Goal: Task Accomplishment & Management: Complete application form

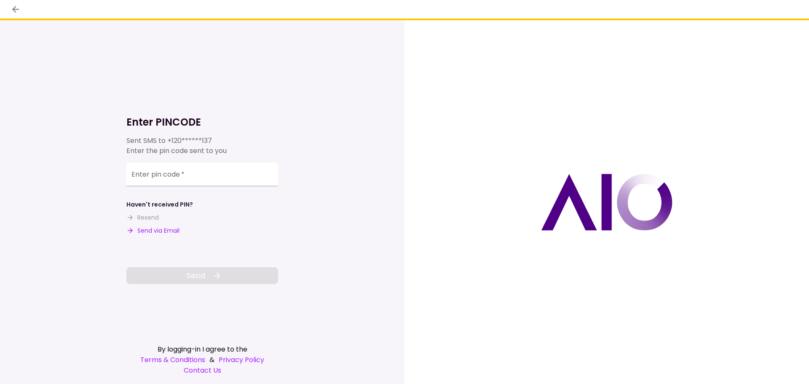
click at [152, 235] on div "Enter PINCODE Sent SMS to +120******137 Enter the pin code sent to you Enter pi…" at bounding box center [202, 187] width 152 height 194
click at [166, 174] on div "Enter pin code   *" at bounding box center [202, 175] width 152 height 24
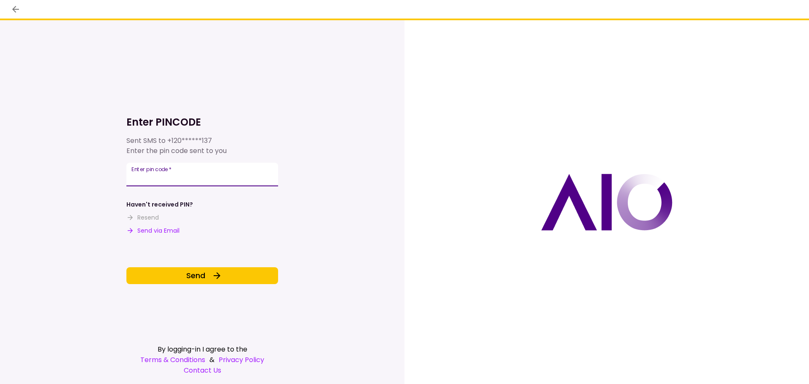
type input "******"
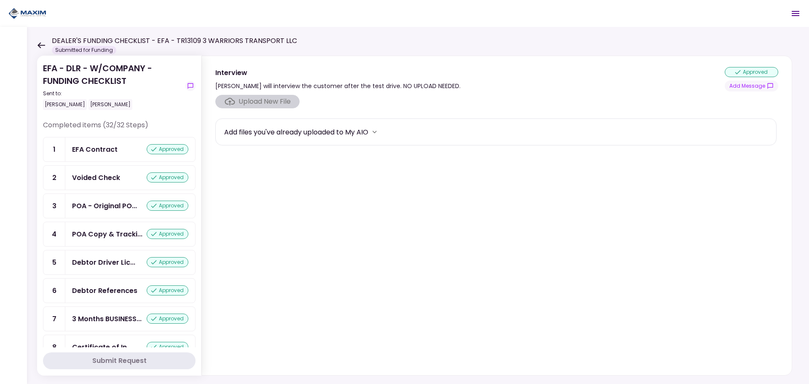
click at [40, 50] on div "DEALER'S FUNDING CHECKLIST - EFA - TR13109 3 WARRIORS TRANSPORT LLC Submitted f…" at bounding box center [167, 45] width 260 height 19
click at [44, 44] on icon at bounding box center [41, 45] width 8 height 6
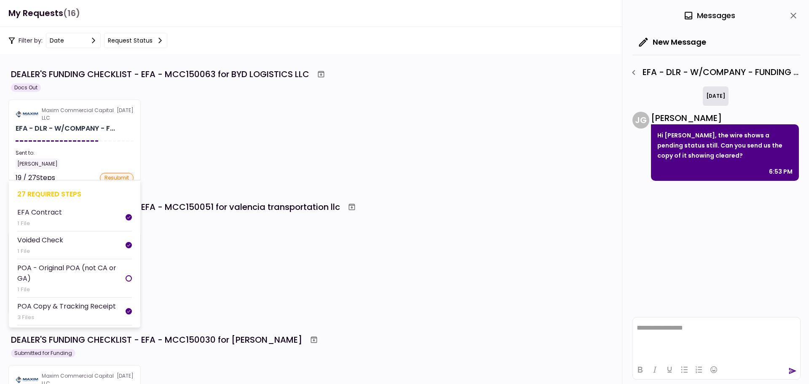
click at [81, 131] on div "EFA - DLR - W/COMPANY - F..." at bounding box center [65, 128] width 99 height 10
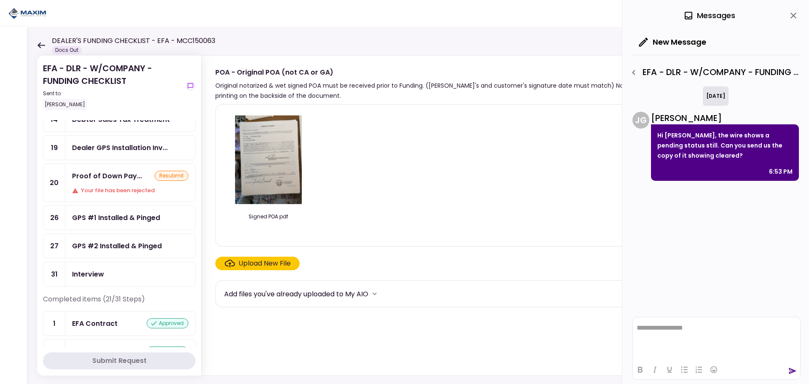
scroll to position [168, 0]
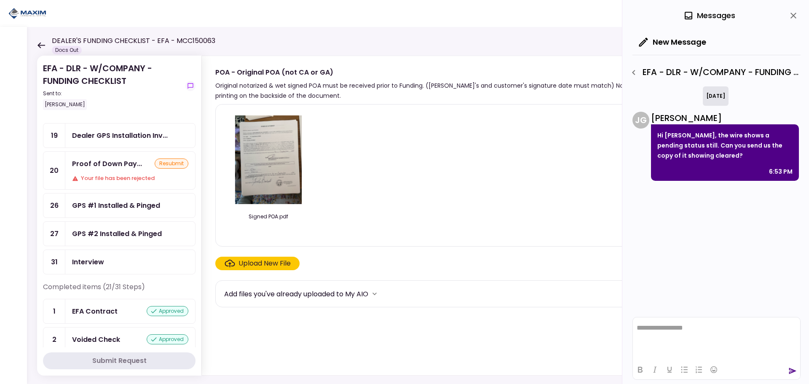
click at [91, 177] on div "Your file has been rejected" at bounding box center [130, 178] width 116 height 8
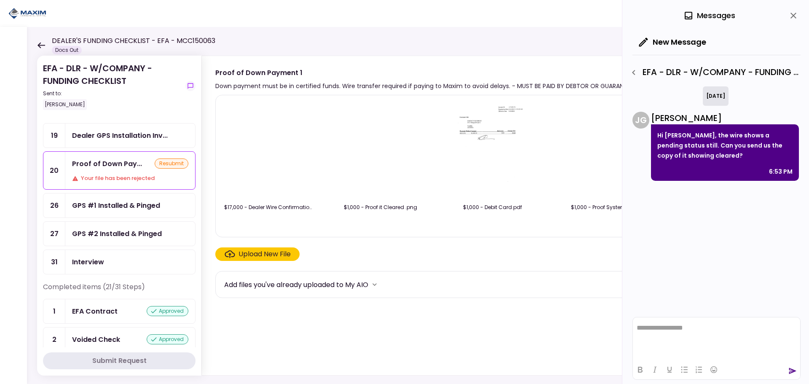
click at [268, 150] on img at bounding box center [268, 150] width 0 height 0
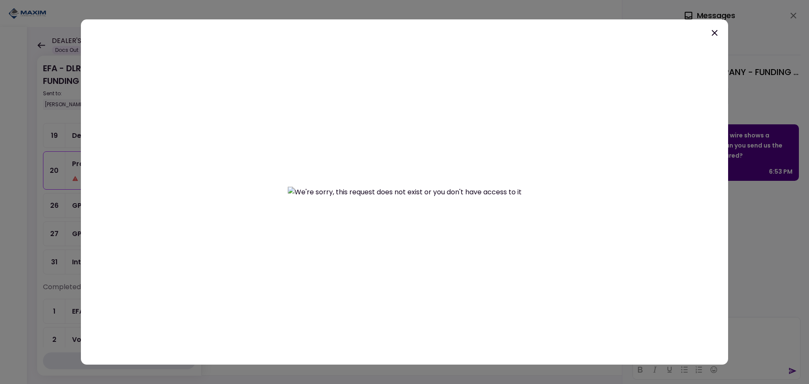
click at [713, 30] on icon at bounding box center [714, 33] width 10 height 10
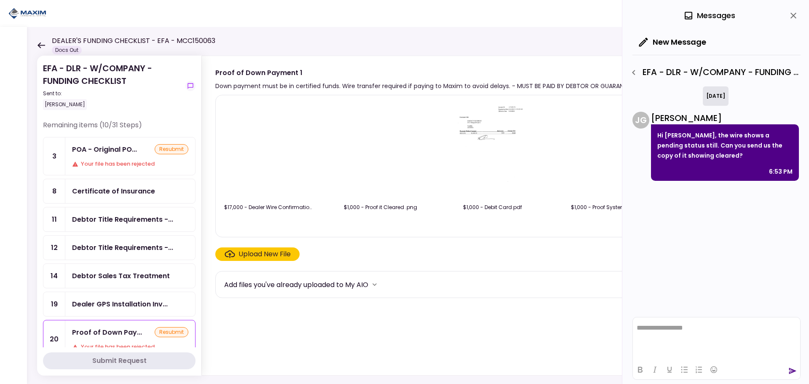
click at [115, 160] on div "Your file has been rejected" at bounding box center [130, 164] width 116 height 8
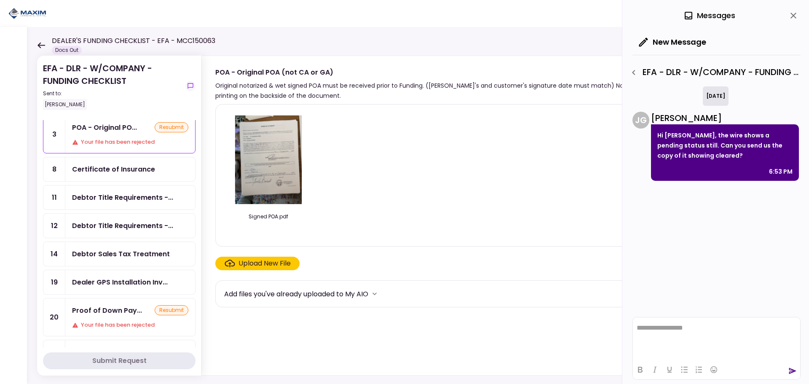
scroll to position [42, 0]
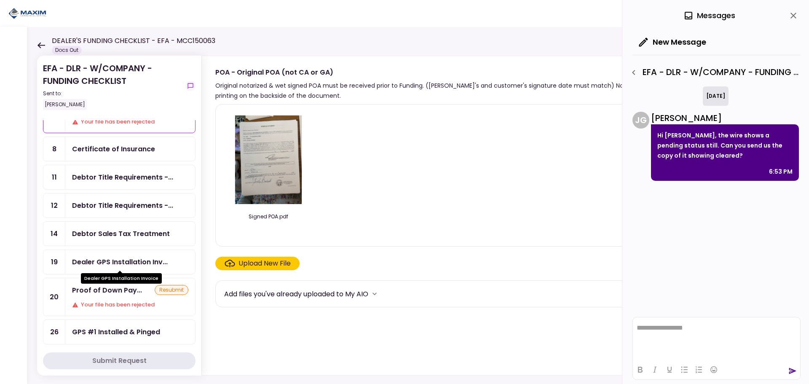
click at [109, 259] on div "Dealer GPS Installation Inv..." at bounding box center [120, 262] width 96 height 11
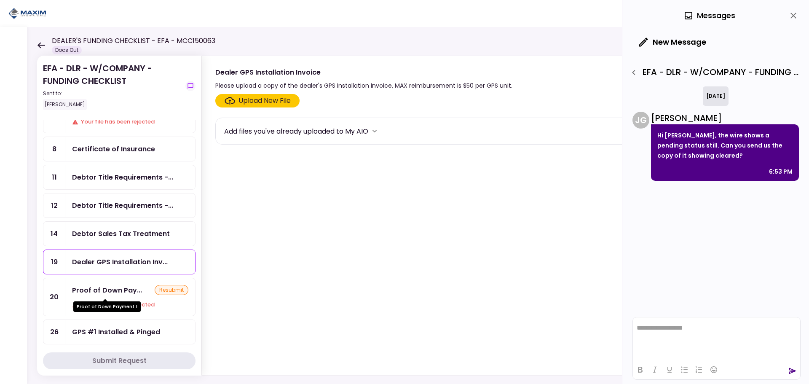
click at [102, 299] on div "Proof of Down Payment 1" at bounding box center [106, 303] width 67 height 16
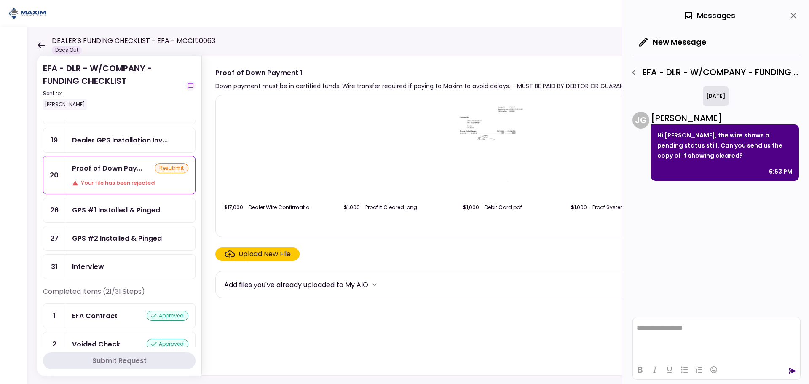
scroll to position [168, 0]
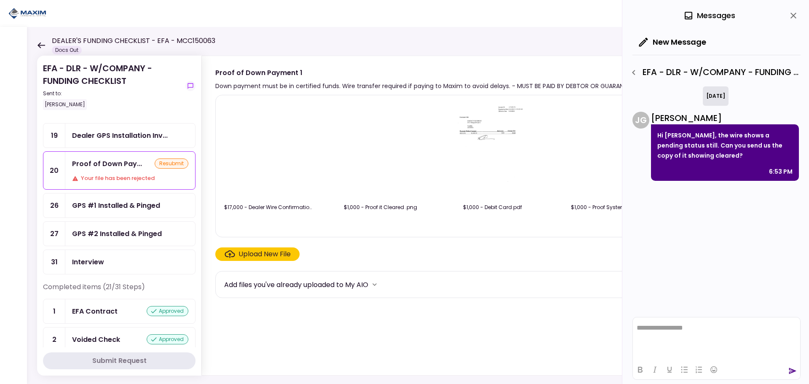
click at [103, 254] on div "Interview" at bounding box center [130, 262] width 130 height 24
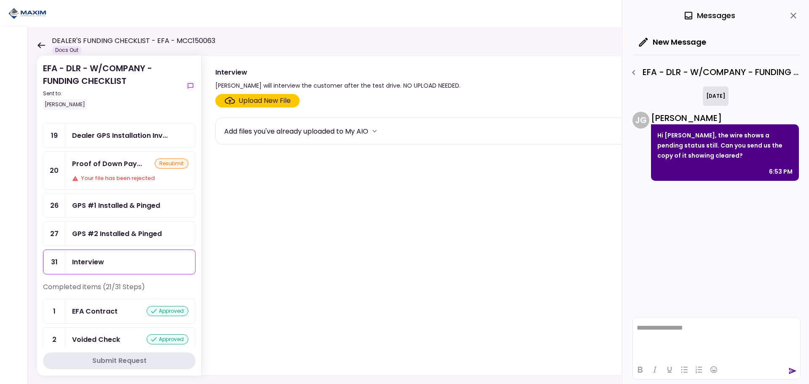
click at [106, 173] on div "Proof of Down Pay... resubmit Your file has been rejected" at bounding box center [130, 170] width 130 height 37
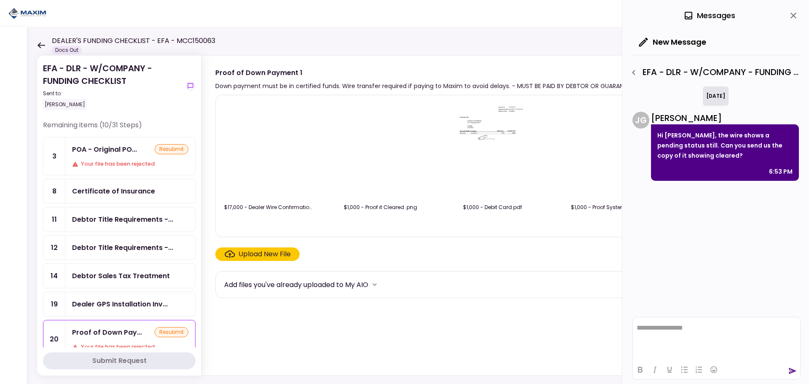
click at [36, 46] on div "EFA - DLR - W/COMPANY - FUNDING CHECKLIST Sent to: Maria Flores Remaining items…" at bounding box center [418, 205] width 782 height 357
click at [40, 45] on icon at bounding box center [41, 45] width 8 height 6
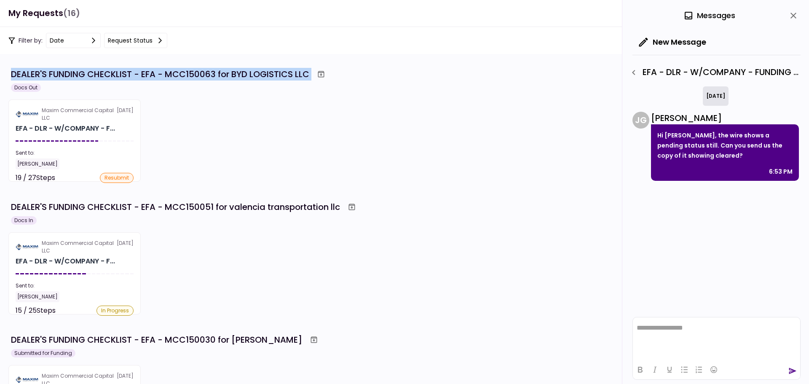
drag, startPoint x: 313, startPoint y: 73, endPoint x: 18, endPoint y: 73, distance: 294.8
click at [5, 72] on section "DEALER'S FUNDING CHECKLIST - EFA - MCC150063 for BYD LOGISTICS LLC Docs Out Max…" at bounding box center [404, 219] width 809 height 330
drag, startPoint x: 18, startPoint y: 73, endPoint x: 219, endPoint y: 62, distance: 201.2
click at [219, 63] on section "DEALER'S FUNDING CHECKLIST - EFA - MCC150063 for BYD LOGISTICS LLC Docs Out Max…" at bounding box center [404, 219] width 809 height 330
drag, startPoint x: 307, startPoint y: 75, endPoint x: 143, endPoint y: 78, distance: 163.5
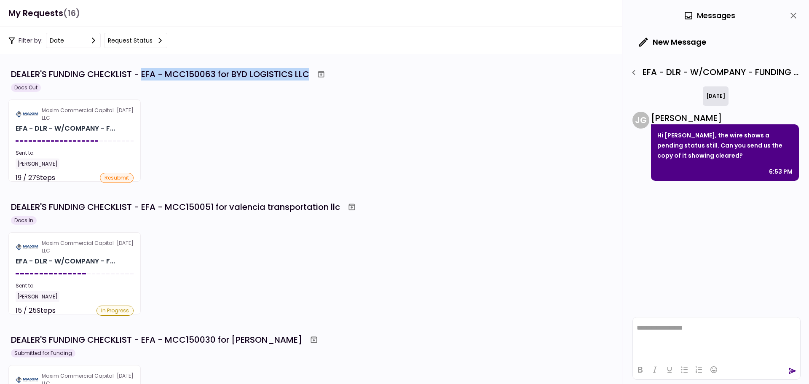
click at [143, 78] on div "DEALER'S FUNDING CHECKLIST - EFA - MCC150063 for BYD LOGISTICS LLC" at bounding box center [160, 74] width 298 height 13
copy div "EFA - MCC150063 for BYD LOGISTICS LLC"
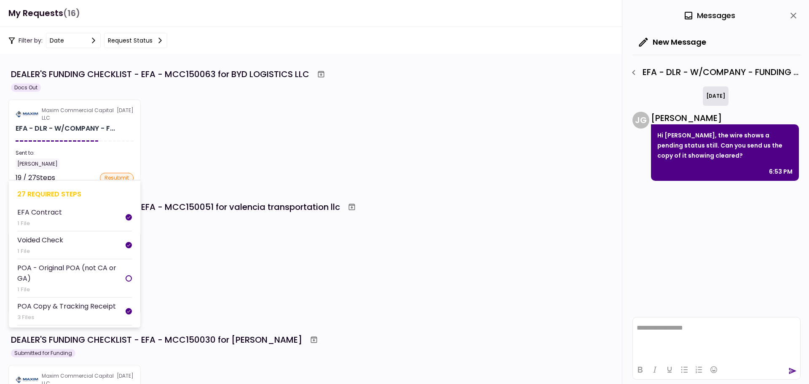
click at [111, 150] on div "Sent to:" at bounding box center [75, 153] width 118 height 8
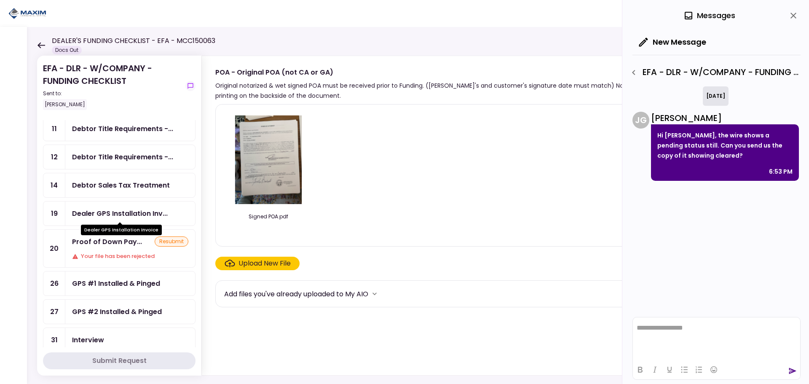
scroll to position [126, 0]
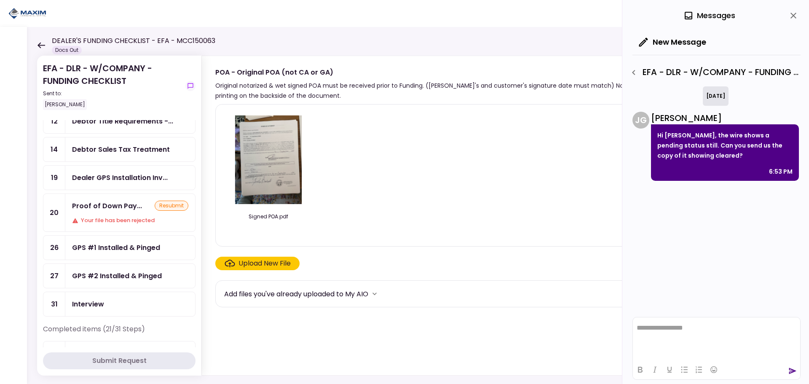
click at [98, 208] on div "Proof of Down Pay..." at bounding box center [107, 205] width 70 height 11
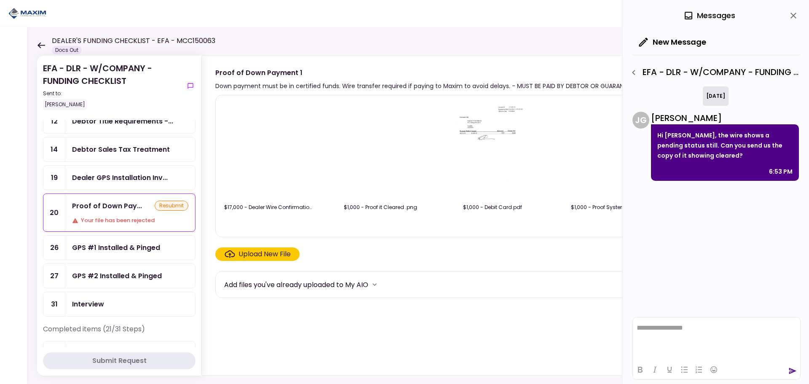
click at [264, 255] on div "Upload New File" at bounding box center [264, 254] width 52 height 10
click at [0, 0] on input "Upload New File" at bounding box center [0, 0] width 0 height 0
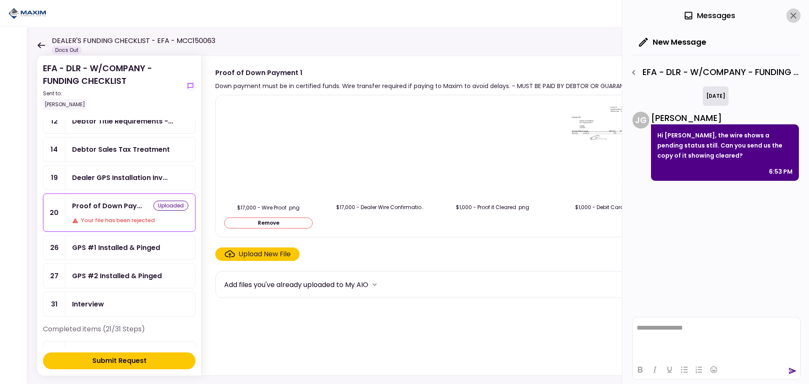
click at [789, 16] on icon "close" at bounding box center [793, 16] width 10 height 10
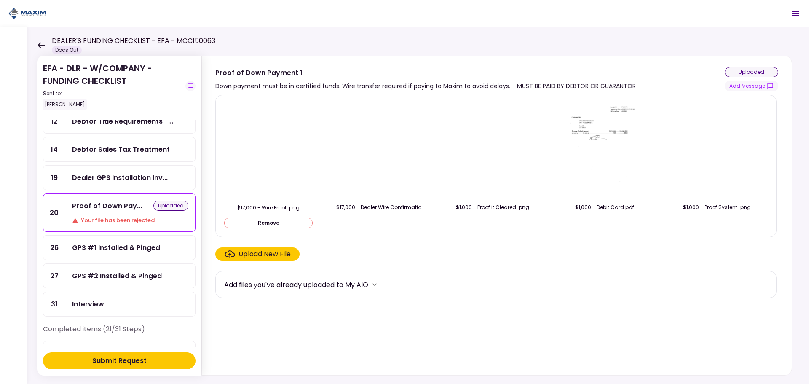
click at [268, 150] on img at bounding box center [268, 150] width 0 height 0
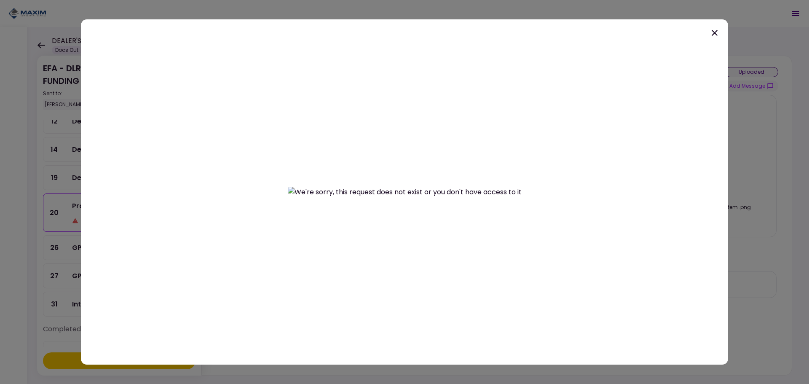
click at [714, 31] on icon at bounding box center [714, 33] width 10 height 10
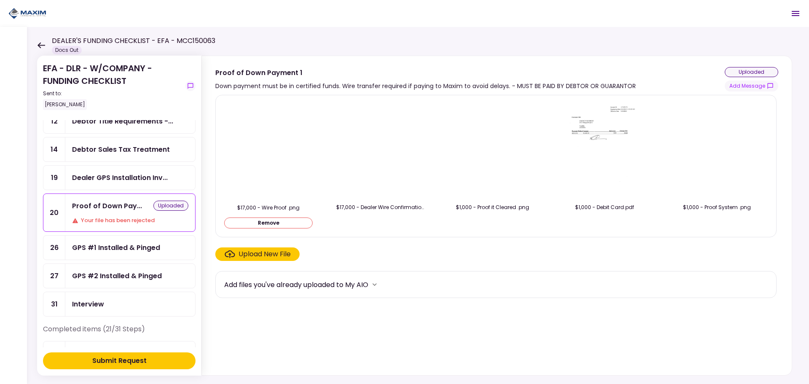
click at [358, 166] on div at bounding box center [380, 150] width 88 height 96
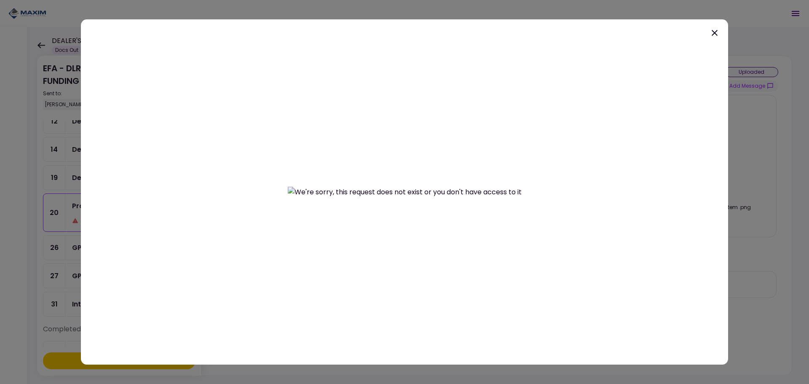
click at [716, 32] on icon at bounding box center [714, 33] width 10 height 10
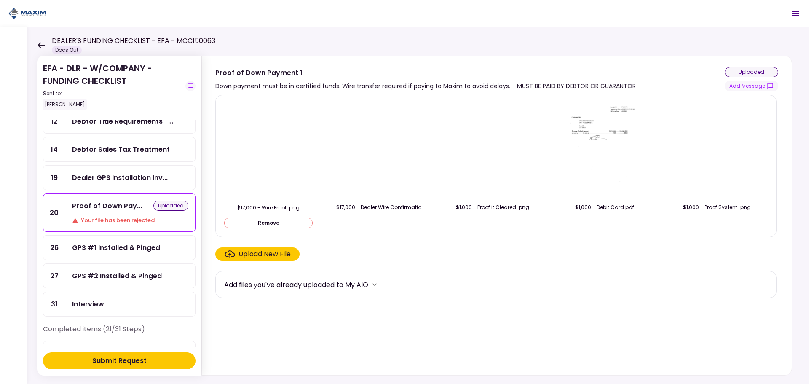
click at [142, 357] on div "Submit Request" at bounding box center [119, 360] width 54 height 10
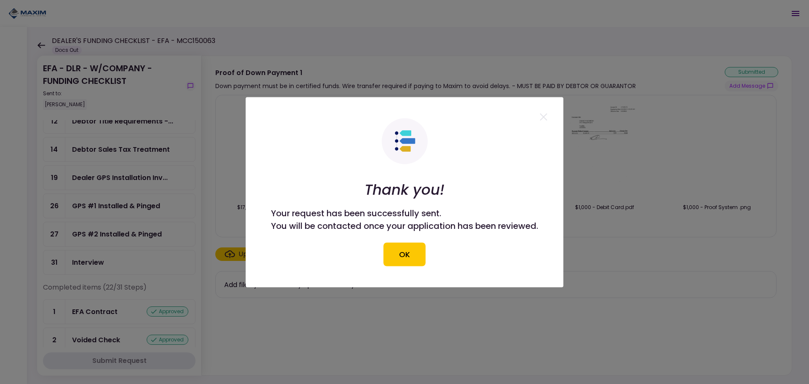
click at [406, 257] on button "OK" at bounding box center [404, 254] width 42 height 24
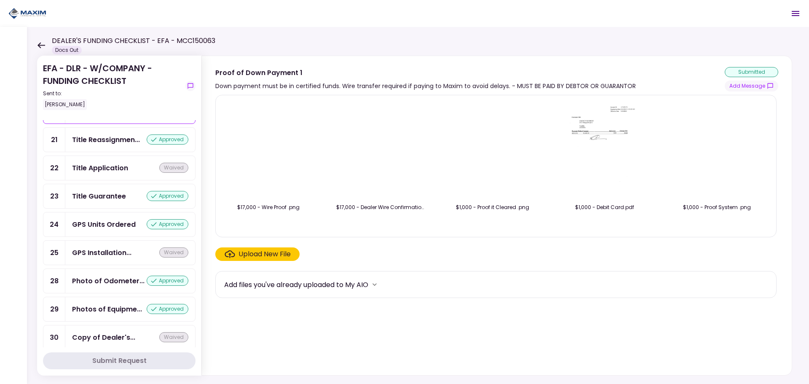
scroll to position [703, 0]
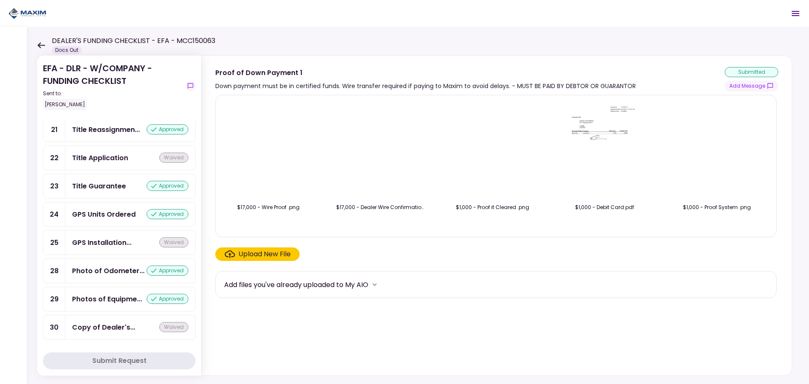
click at [82, 217] on div "GPS Units Ordered" at bounding box center [104, 214] width 64 height 11
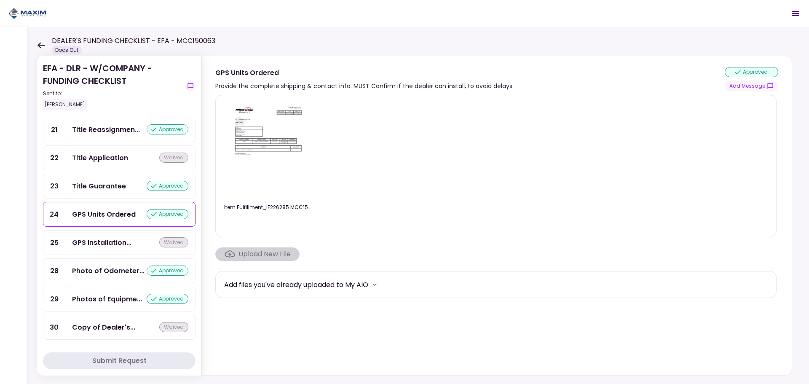
click at [237, 129] on img at bounding box center [268, 150] width 75 height 96
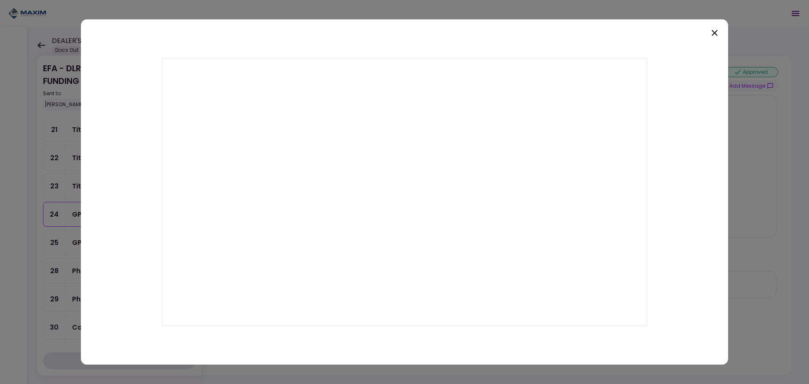
click at [715, 33] on icon at bounding box center [714, 33] width 6 height 6
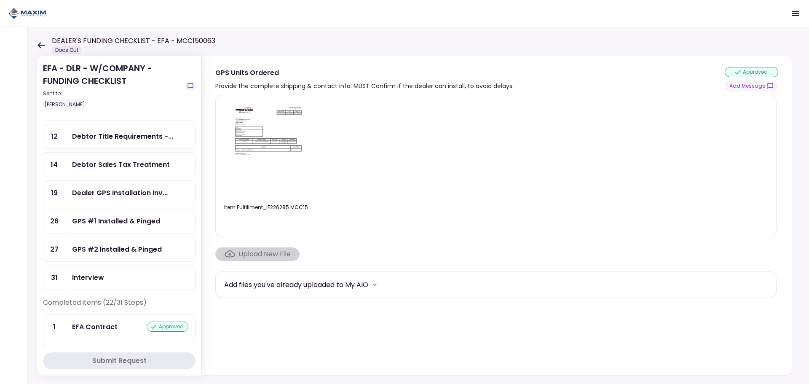
scroll to position [126, 0]
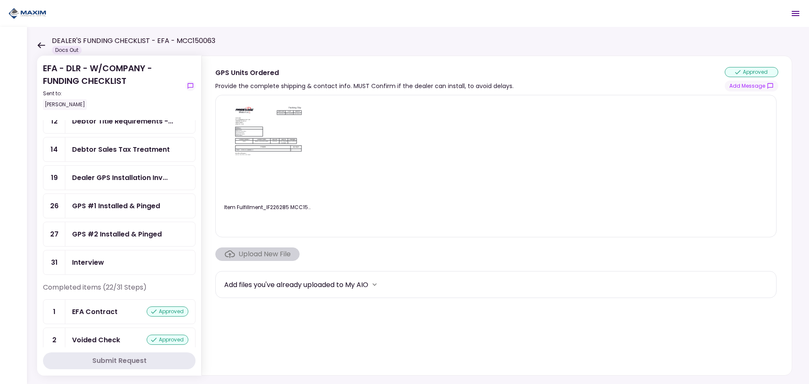
click at [124, 179] on div "Dealer GPS Installation Inv..." at bounding box center [120, 177] width 96 height 11
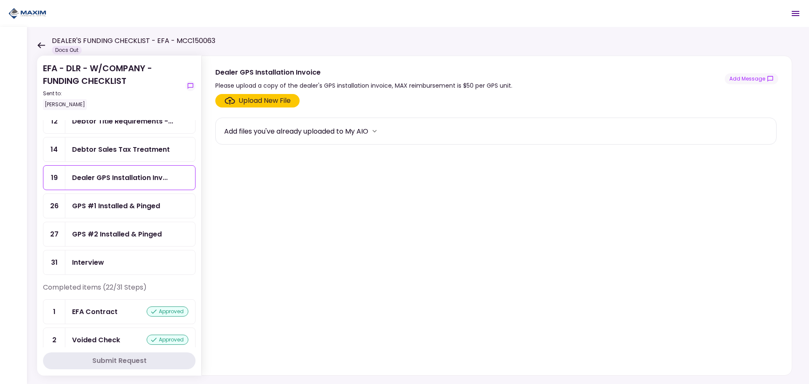
click at [252, 104] on div "Upload New File" at bounding box center [264, 101] width 52 height 10
click at [0, 0] on input "Upload New File" at bounding box center [0, 0] width 0 height 0
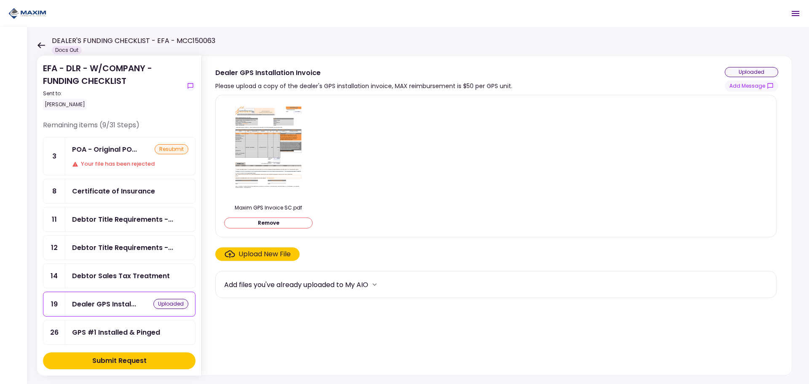
click at [102, 151] on div "POA - Original PO..." at bounding box center [104, 149] width 65 height 11
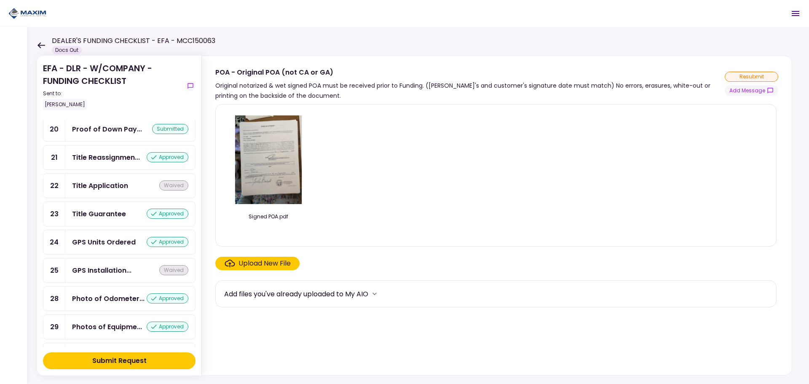
scroll to position [619, 0]
click at [85, 216] on div "Title Reassignmen..." at bounding box center [106, 213] width 68 height 11
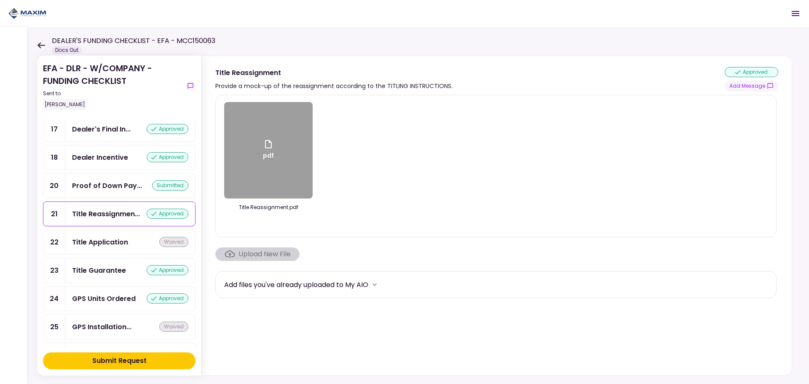
click at [260, 137] on div "pdf" at bounding box center [268, 150] width 88 height 96
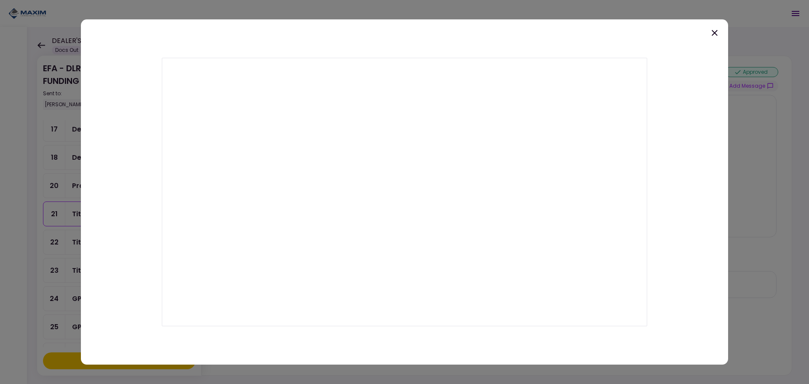
click at [55, 179] on div at bounding box center [404, 192] width 809 height 384
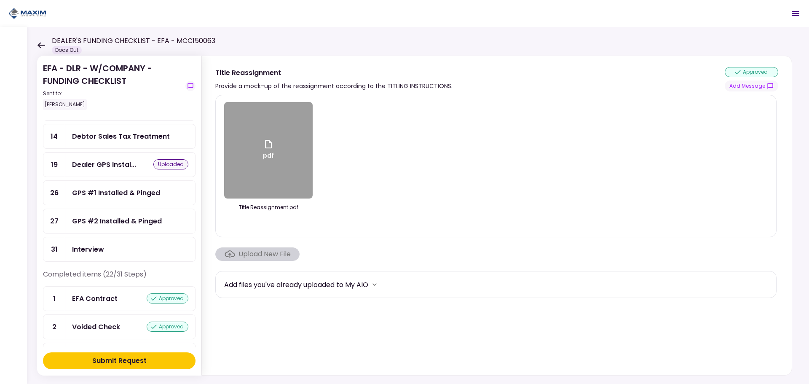
scroll to position [168, 0]
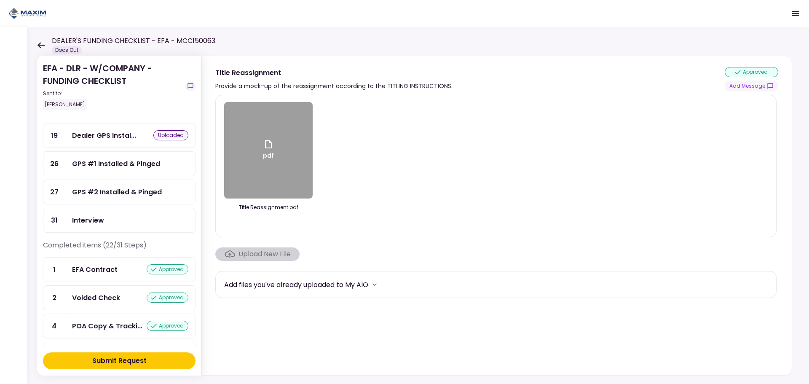
click at [114, 363] on div "Submit Request" at bounding box center [119, 360] width 54 height 10
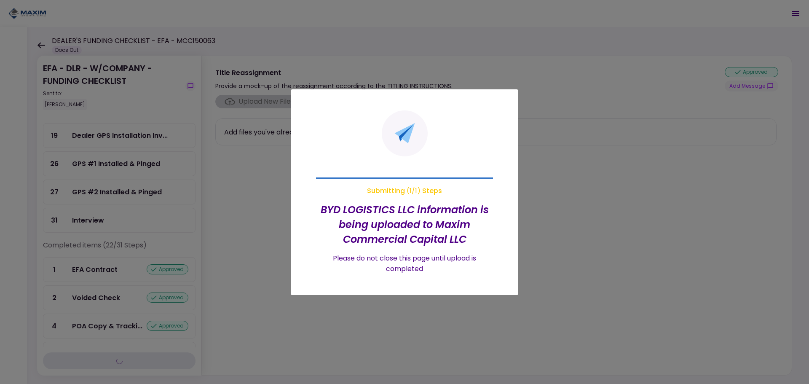
scroll to position [140, 0]
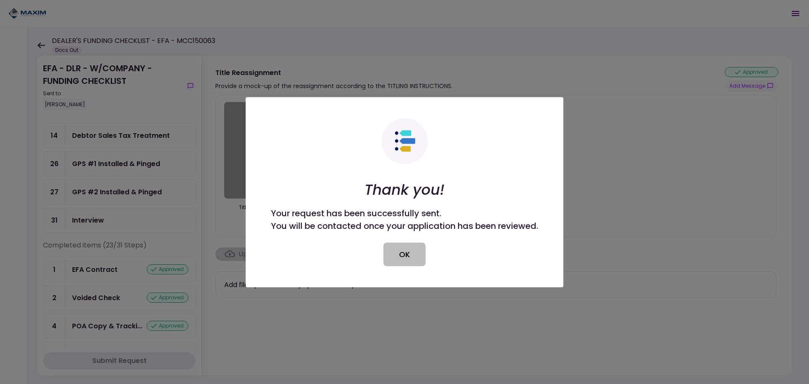
click at [398, 257] on button "OK" at bounding box center [404, 254] width 42 height 24
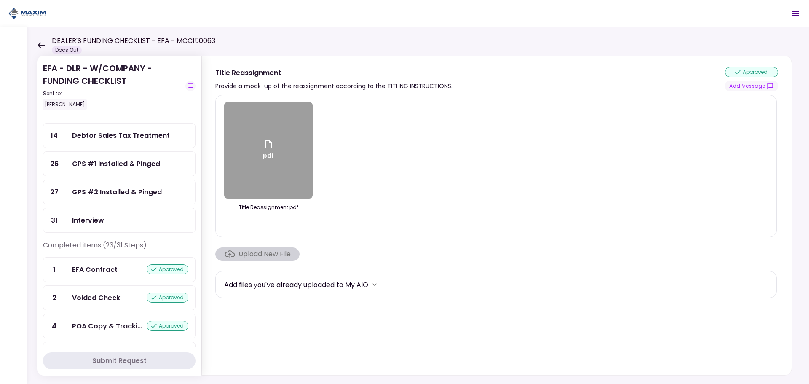
scroll to position [0, 0]
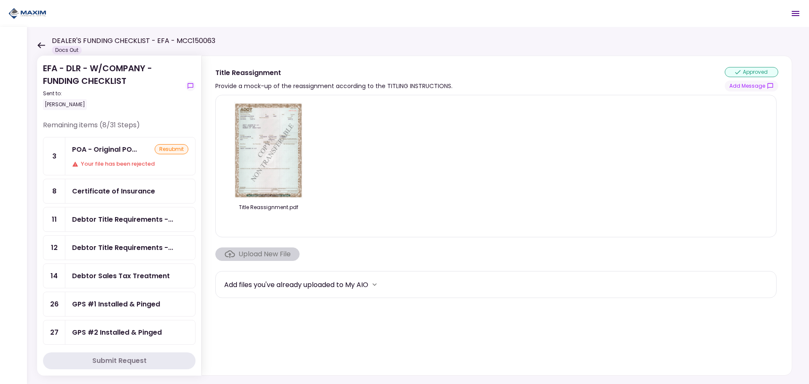
click at [41, 44] on icon at bounding box center [41, 45] width 8 height 6
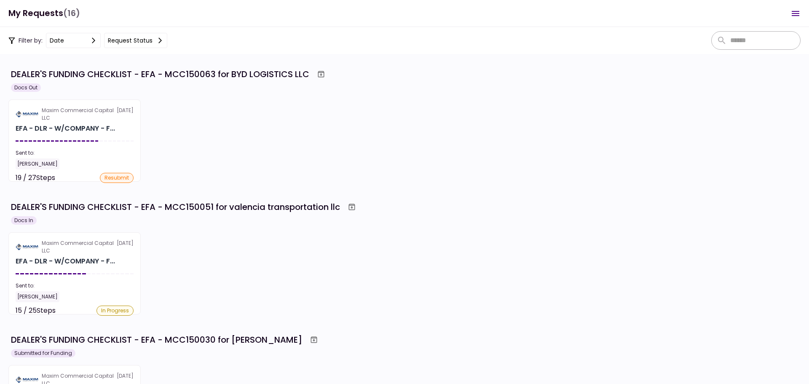
click at [356, 264] on div "Maxim Commercial Capital LLC [DATE] EFA - DLR - W/COMPANY - F... Sent to: [PERS…" at bounding box center [404, 273] width 792 height 82
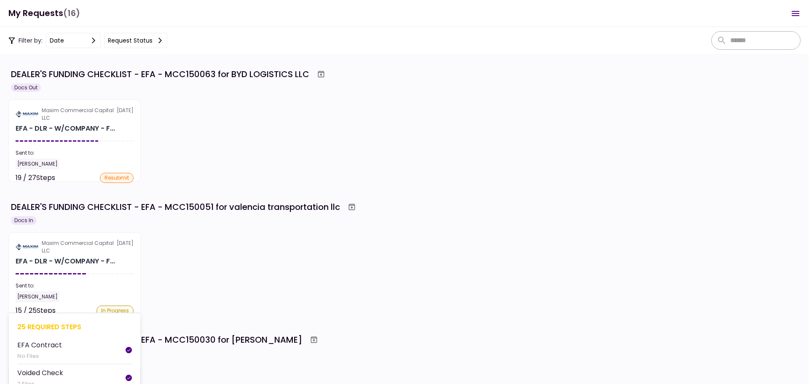
click at [73, 247] on div "Maxim Commercial Capital LLC" at bounding box center [79, 246] width 75 height 15
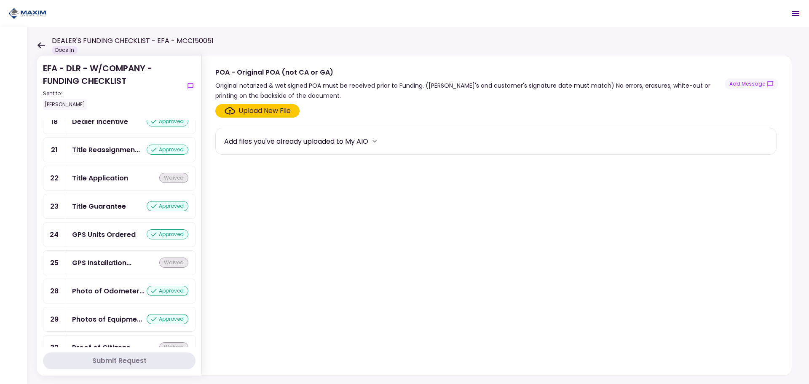
scroll to position [718, 0]
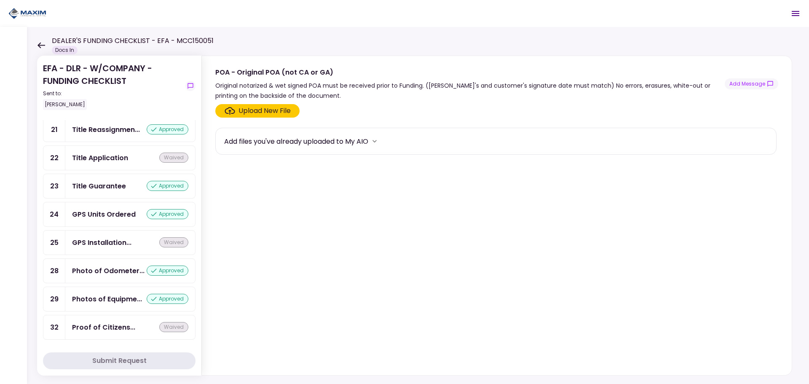
click at [94, 215] on div "GPS Units Ordered" at bounding box center [104, 214] width 64 height 11
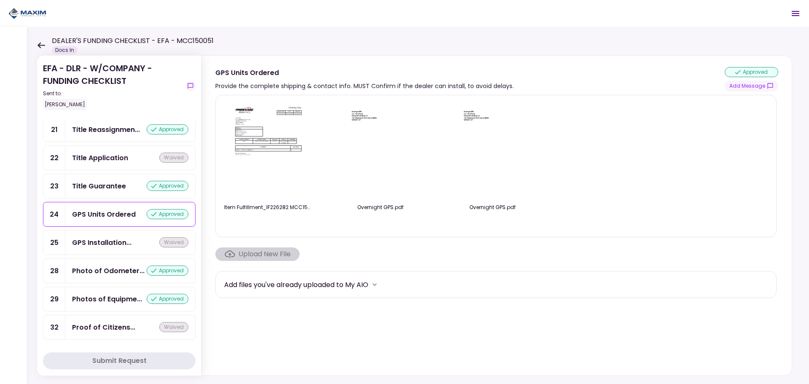
click at [261, 140] on img at bounding box center [268, 150] width 75 height 96
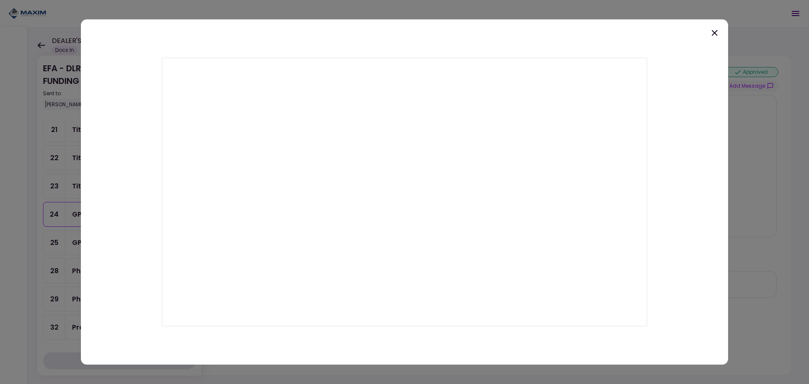
click at [716, 32] on icon at bounding box center [714, 33] width 10 height 10
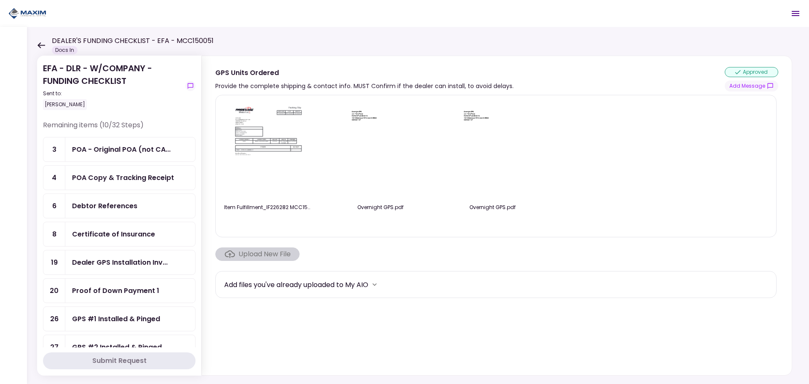
click at [39, 43] on icon at bounding box center [41, 45] width 8 height 6
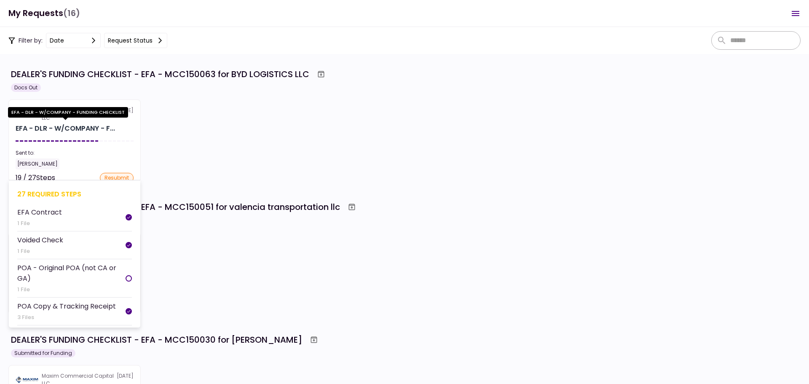
click at [69, 129] on div "EFA - DLR - W/COMPANY - F..." at bounding box center [65, 128] width 99 height 10
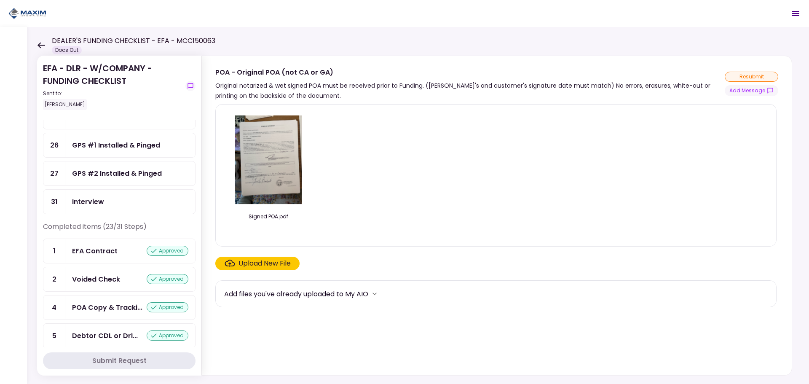
scroll to position [168, 0]
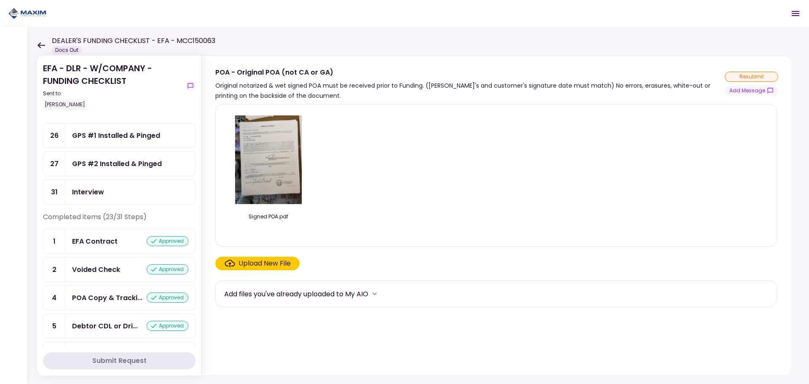
click at [110, 134] on div "GPS #1 Installed & Pinged" at bounding box center [116, 135] width 88 height 11
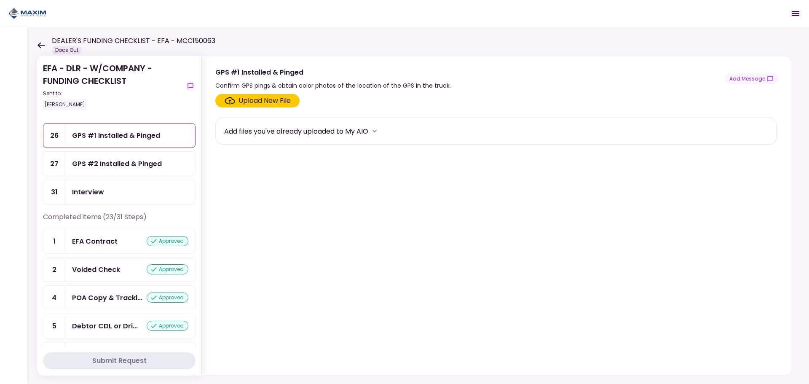
click at [246, 104] on div "Upload New File" at bounding box center [264, 101] width 52 height 10
click at [0, 0] on input "Upload New File" at bounding box center [0, 0] width 0 height 0
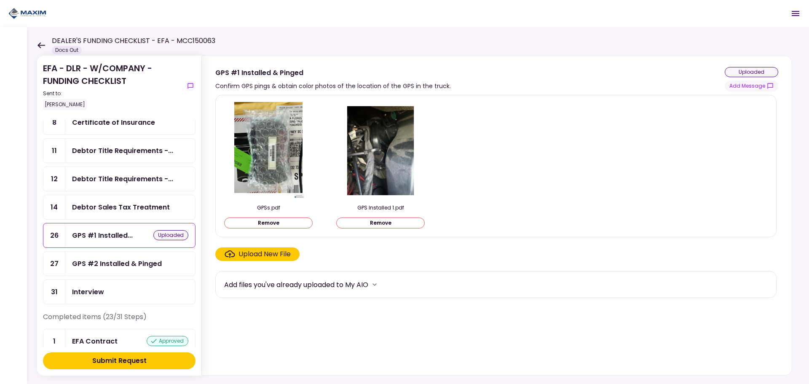
scroll to position [42, 0]
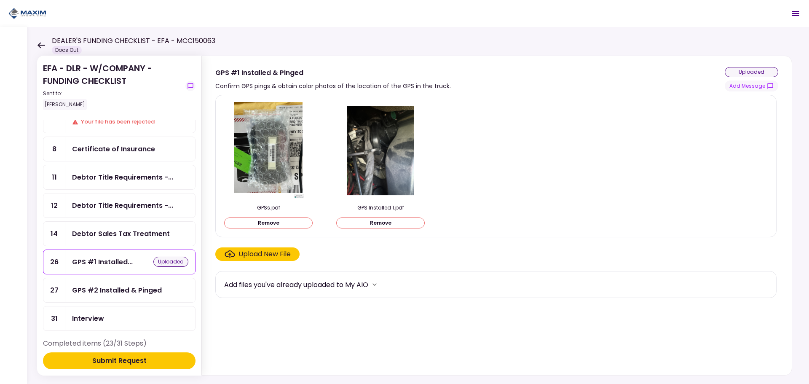
click at [106, 293] on div "GPS #2 Installed & Pinged" at bounding box center [117, 290] width 90 height 11
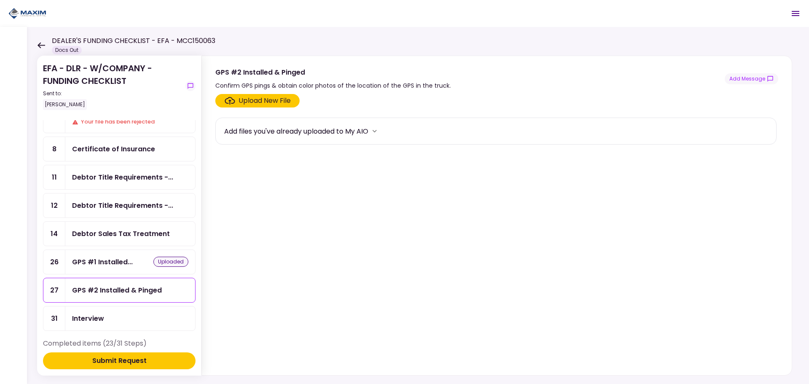
click at [245, 101] on div "Upload New File" at bounding box center [264, 101] width 52 height 10
click at [0, 0] on input "Upload New File" at bounding box center [0, 0] width 0 height 0
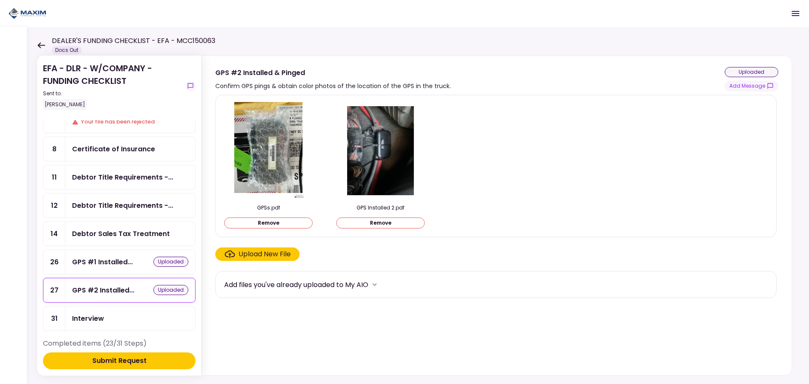
click at [119, 364] on div "Submit Request" at bounding box center [119, 360] width 54 height 10
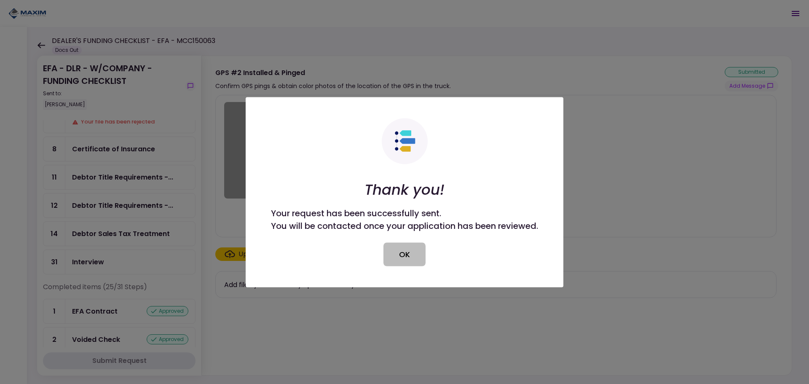
click at [407, 257] on button "OK" at bounding box center [404, 254] width 42 height 24
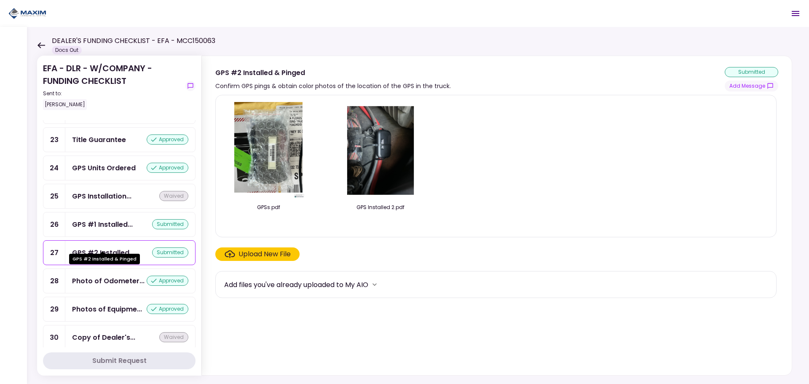
scroll to position [703, 0]
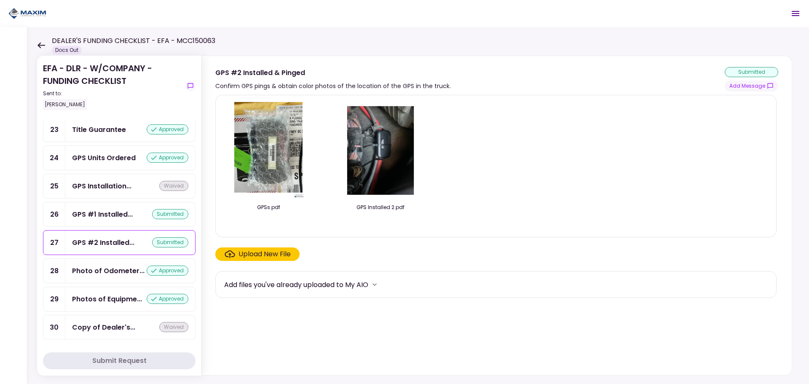
click at [101, 219] on div "GPS #1 Installed..." at bounding box center [102, 214] width 61 height 11
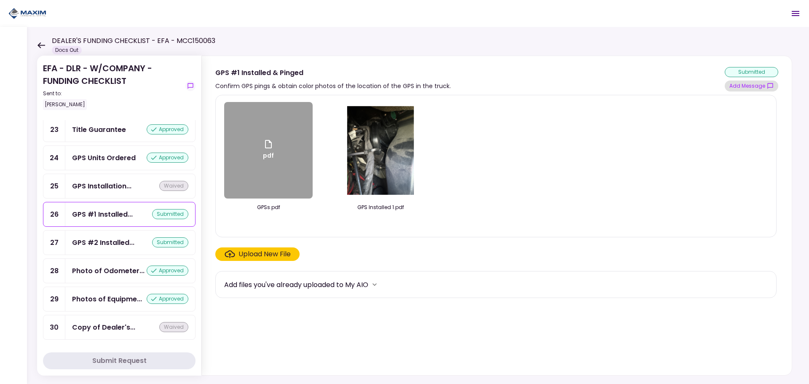
click at [754, 84] on button "Add Message" at bounding box center [750, 85] width 53 height 11
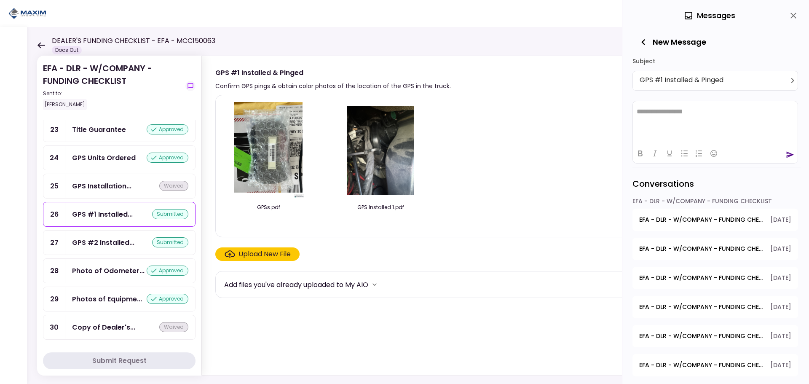
click at [688, 119] on html "**********" at bounding box center [715, 111] width 165 height 21
click at [685, 111] on p "Rich Text Area. Press ALT-0 for help." at bounding box center [714, 110] width 157 height 7
drag, startPoint x: 684, startPoint y: 121, endPoint x: 692, endPoint y: 141, distance: 21.4
click at [691, 122] on html "**********" at bounding box center [715, 111] width 165 height 21
click at [788, 153] on icon "send" at bounding box center [790, 154] width 8 height 6
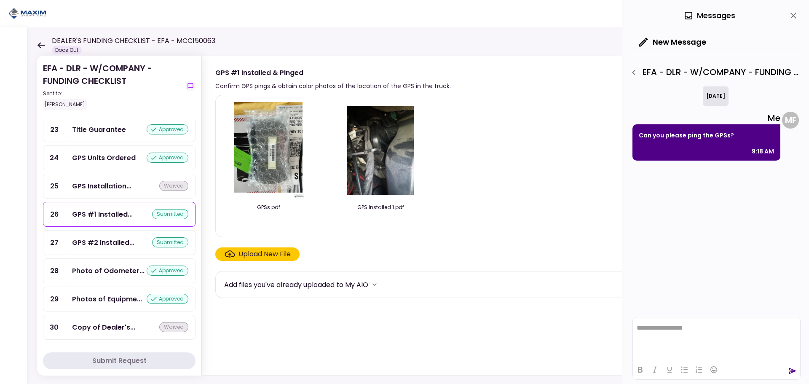
click at [789, 14] on icon "close" at bounding box center [793, 16] width 10 height 10
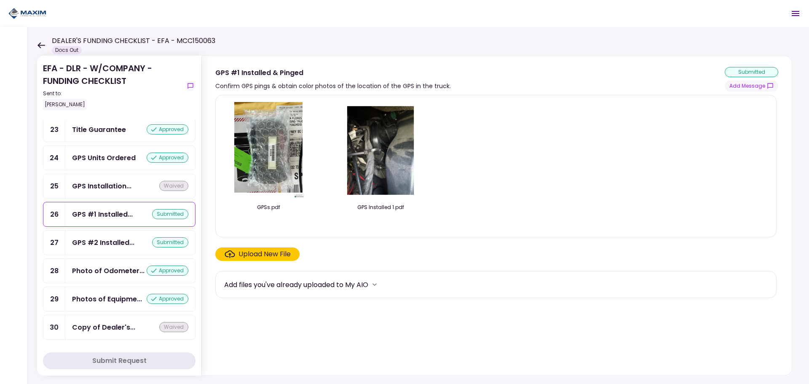
click at [452, 383] on div "EFA - DLR - W/COMPANY - FUNDING CHECKLIST Sent to: Maria Flores Remaining items…" at bounding box center [418, 205] width 782 height 357
